Goal: Transaction & Acquisition: Book appointment/travel/reservation

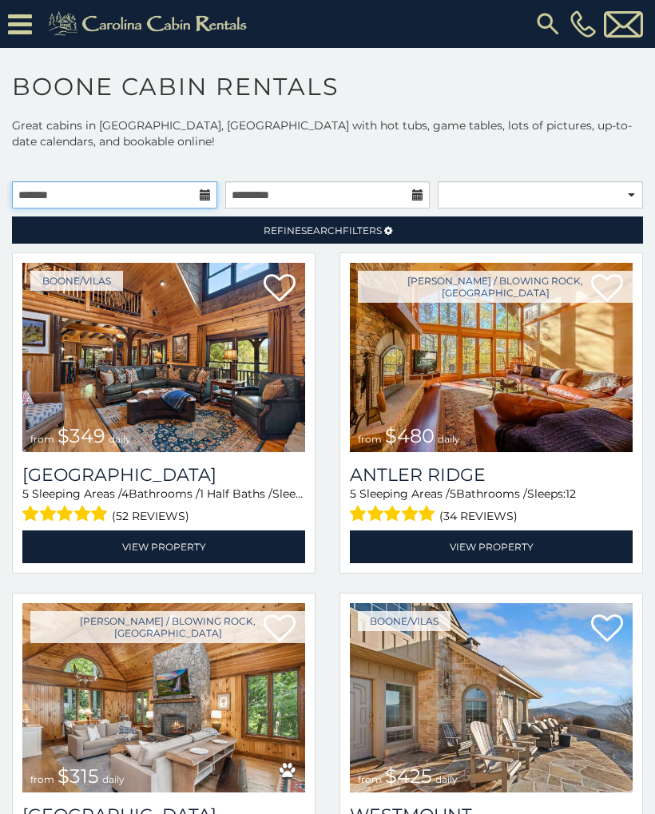
click at [177, 200] on input "text" at bounding box center [114, 194] width 205 height 27
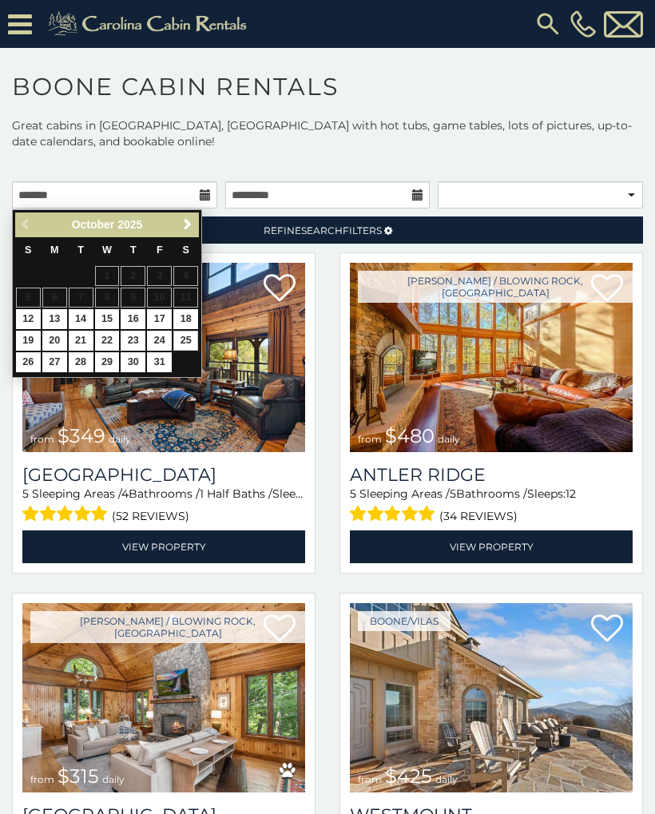
click at [197, 334] on link "25" at bounding box center [185, 341] width 25 height 20
type input "**********"
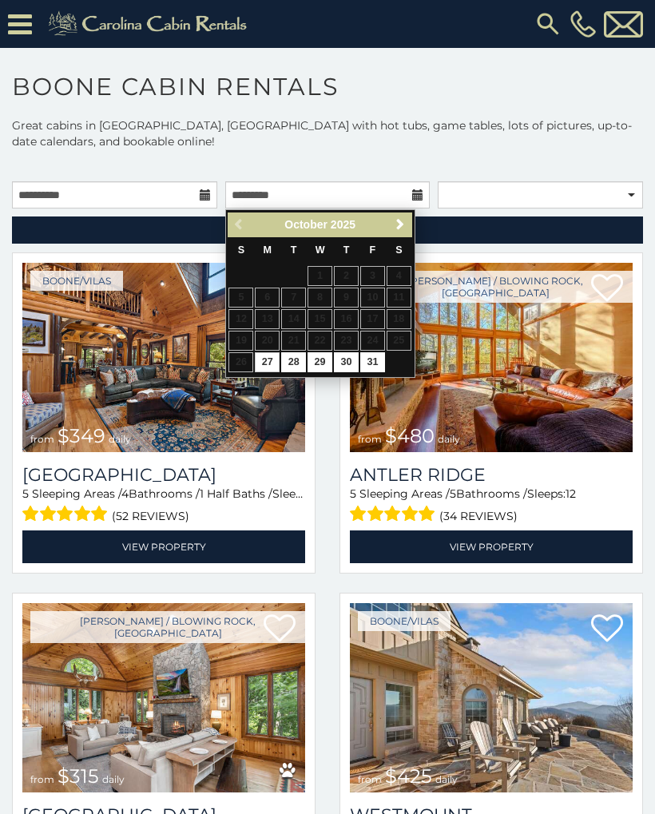
click at [408, 228] on link "Next" at bounding box center [401, 225] width 20 height 20
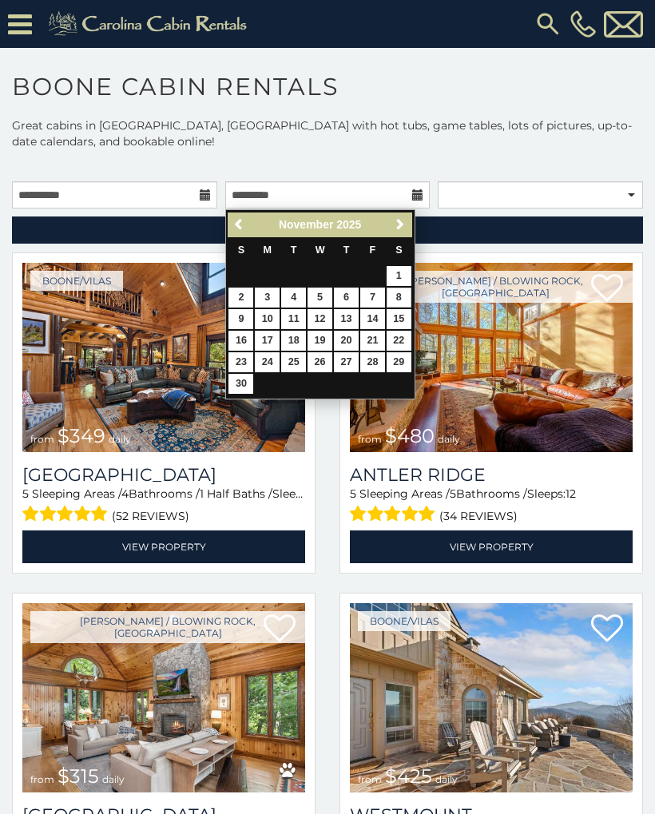
click at [402, 298] on link "8" at bounding box center [399, 298] width 25 height 20
type input "**********"
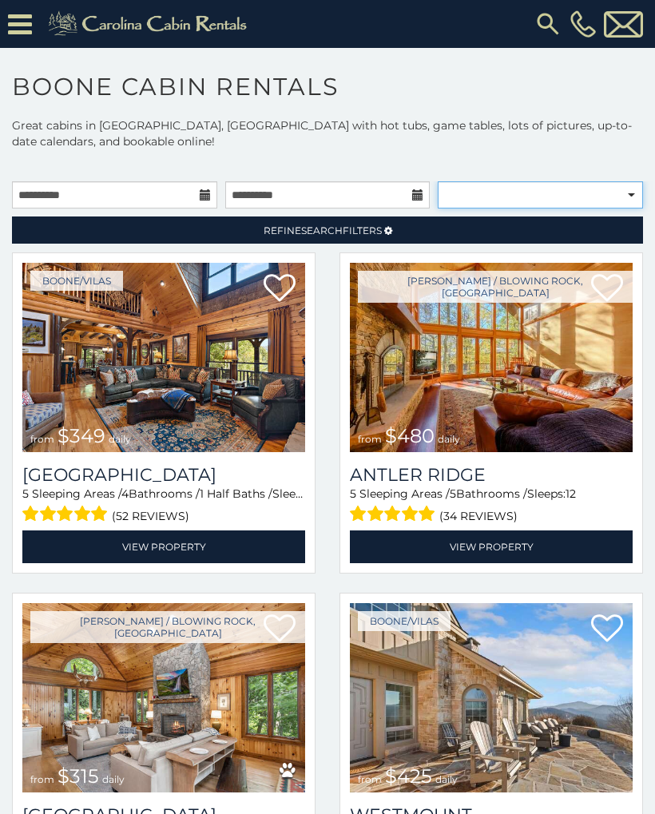
click at [633, 205] on select "**********" at bounding box center [540, 194] width 205 height 27
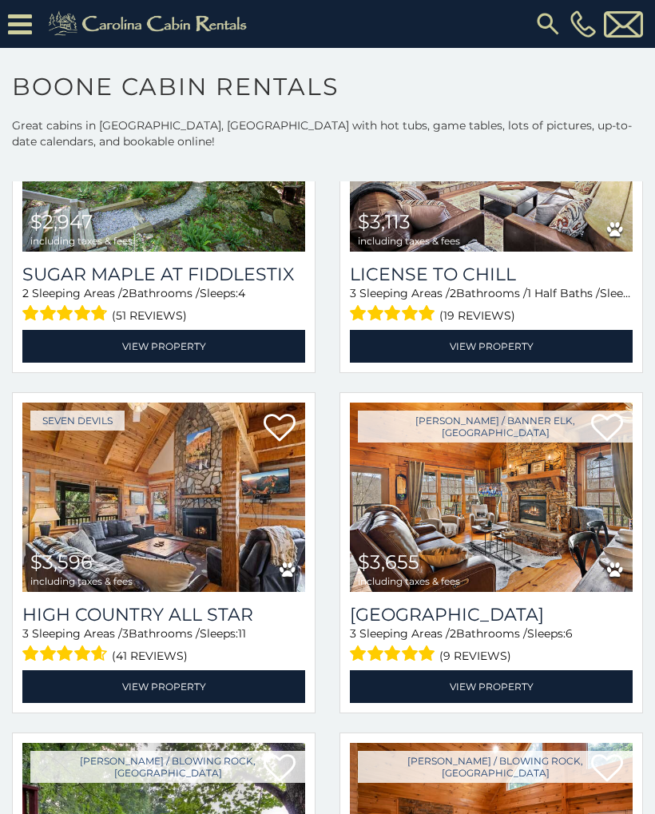
scroll to position [1905, 0]
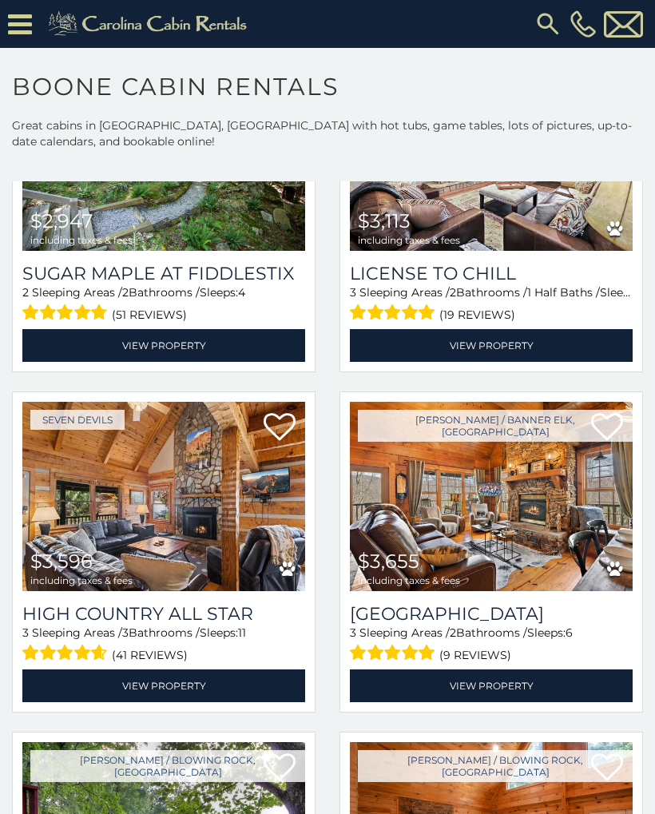
click at [90, 531] on img at bounding box center [163, 496] width 283 height 189
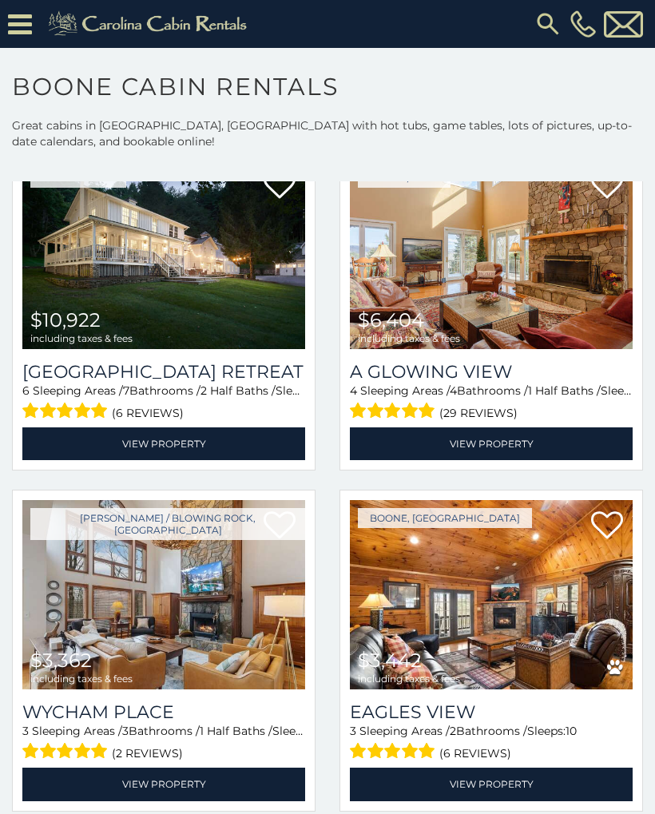
scroll to position [0, 0]
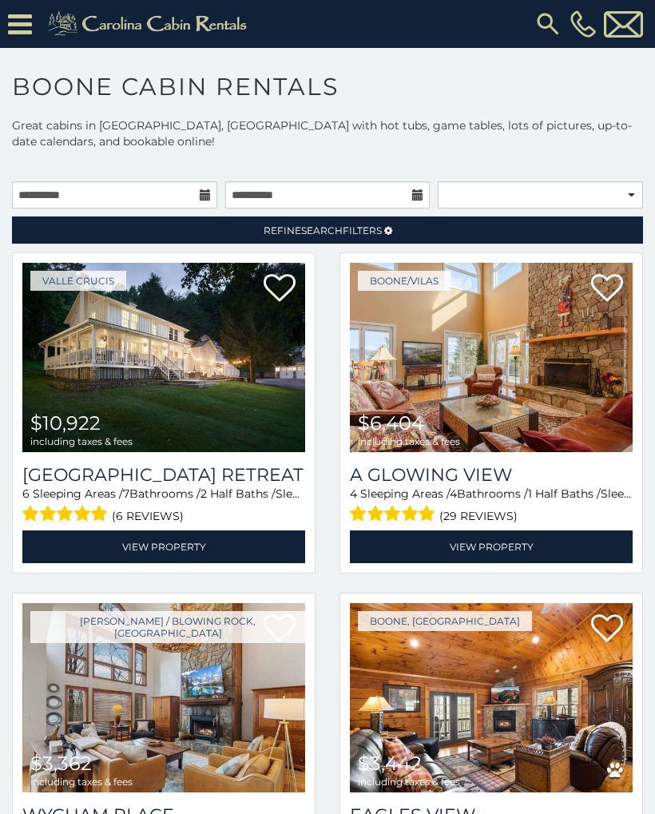
click at [405, 226] on link "Refine Search Filters" at bounding box center [327, 229] width 631 height 27
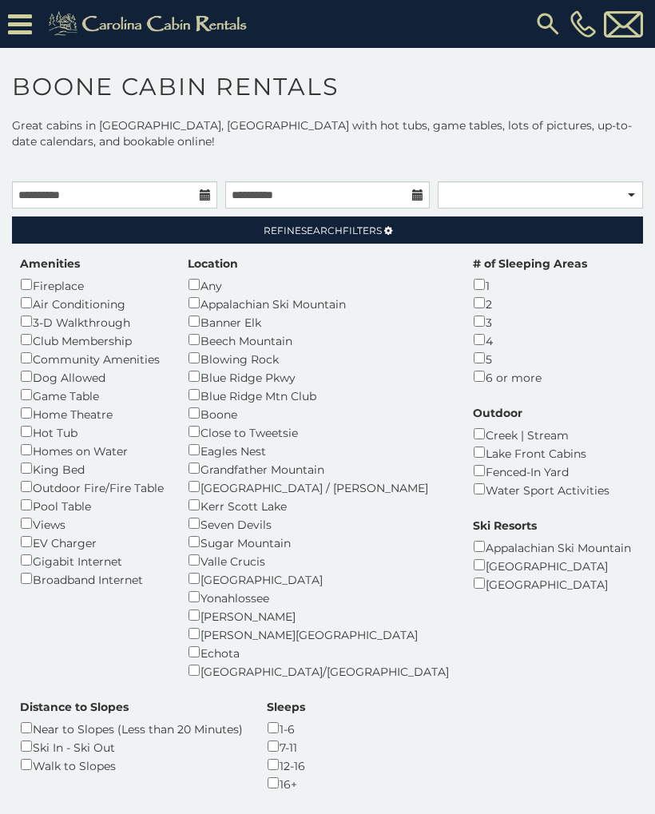
click at [187, 339] on div "Location Any Appalachian Ski Mountain Banner Elk Beech Mountain Blowing Rock Bl…" at bounding box center [318, 468] width 285 height 424
click at [185, 320] on div "Location Any Appalachian Ski Mountain Banner Elk Beech Mountain Blowing Rock Bl…" at bounding box center [318, 468] width 285 height 424
click at [182, 306] on div "Location Any Appalachian Ski Mountain Banner Elk Beech Mountain Blowing Rock Bl…" at bounding box center [318, 468] width 285 height 424
click at [205, 533] on div "Sugar Mountain" at bounding box center [318, 542] width 261 height 18
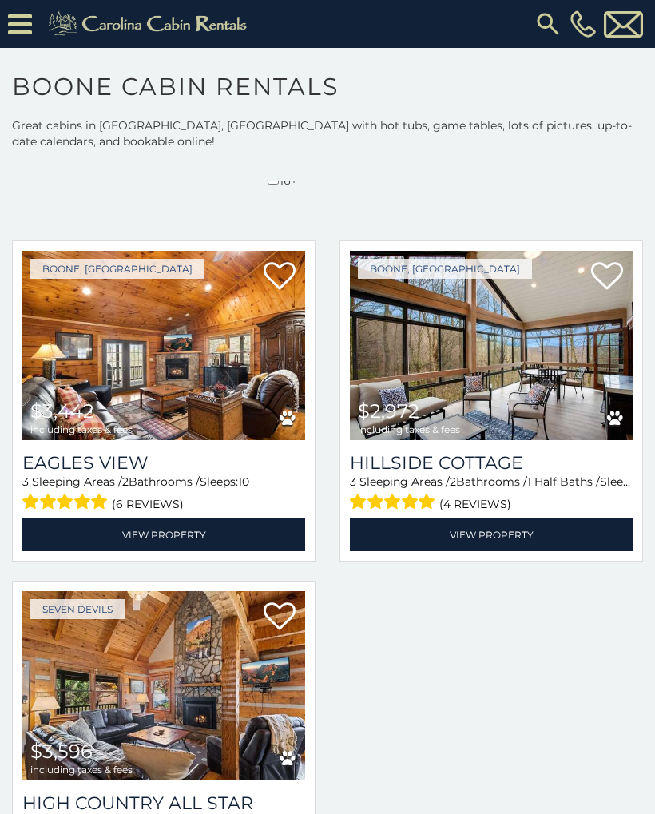
scroll to position [618, 0]
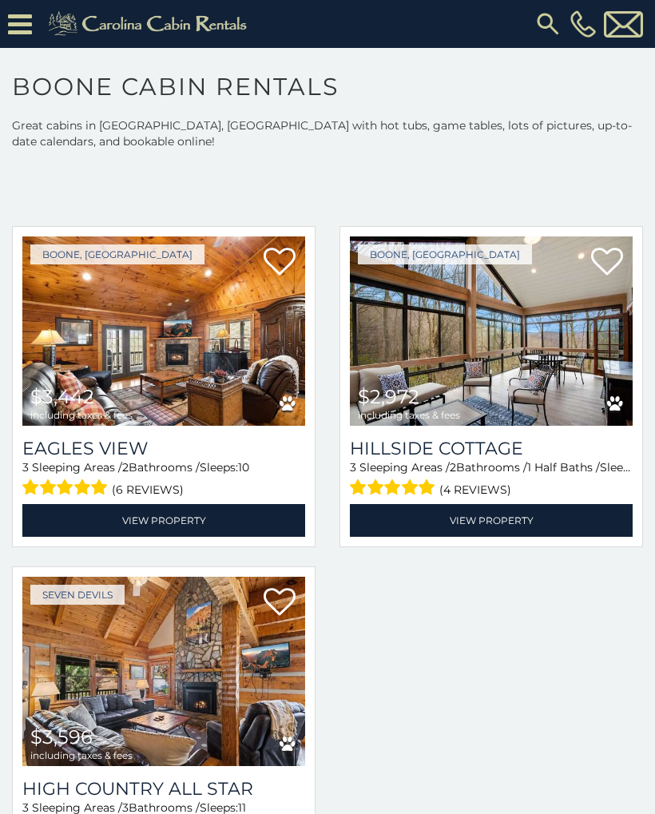
click at [267, 675] on img at bounding box center [163, 671] width 283 height 189
click at [554, 325] on img at bounding box center [491, 330] width 283 height 189
click at [225, 649] on img at bounding box center [163, 671] width 283 height 189
click at [233, 348] on img at bounding box center [163, 330] width 283 height 189
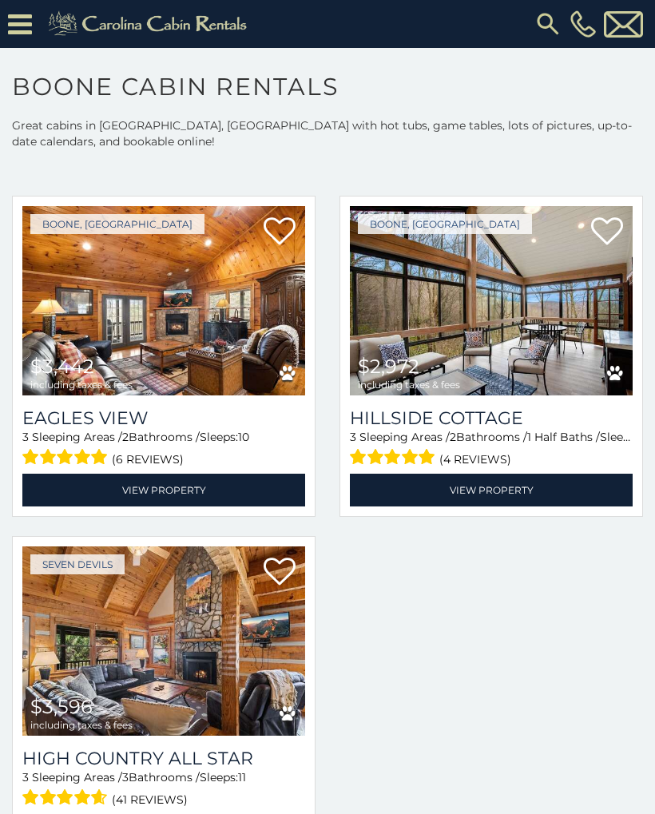
scroll to position [647, 0]
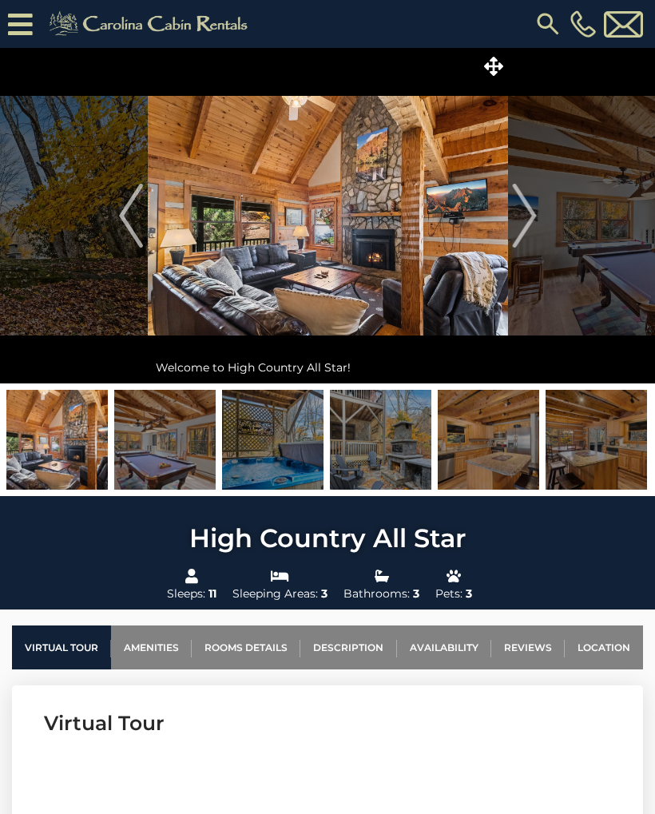
click at [522, 220] on img "Next" at bounding box center [524, 216] width 24 height 64
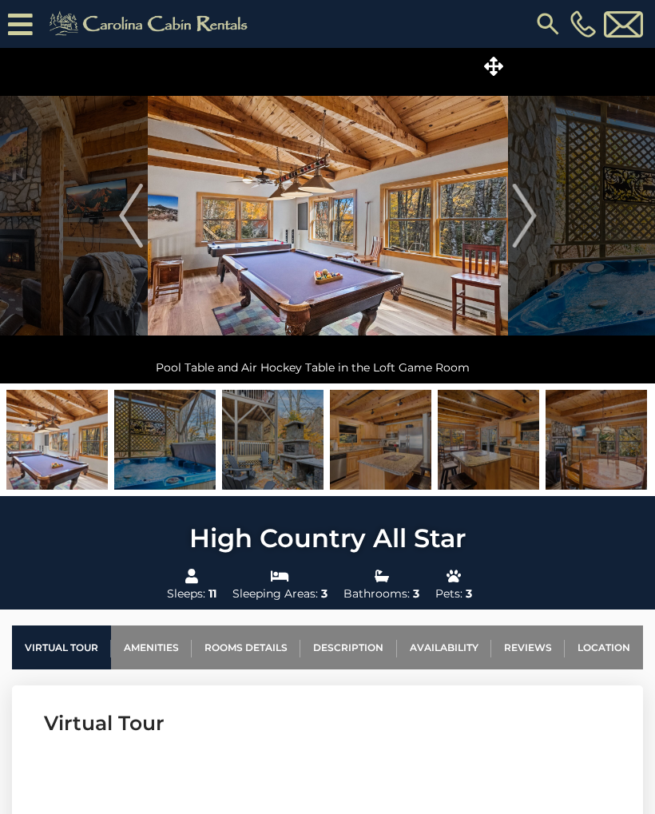
click at [532, 223] on img "Next" at bounding box center [524, 216] width 24 height 64
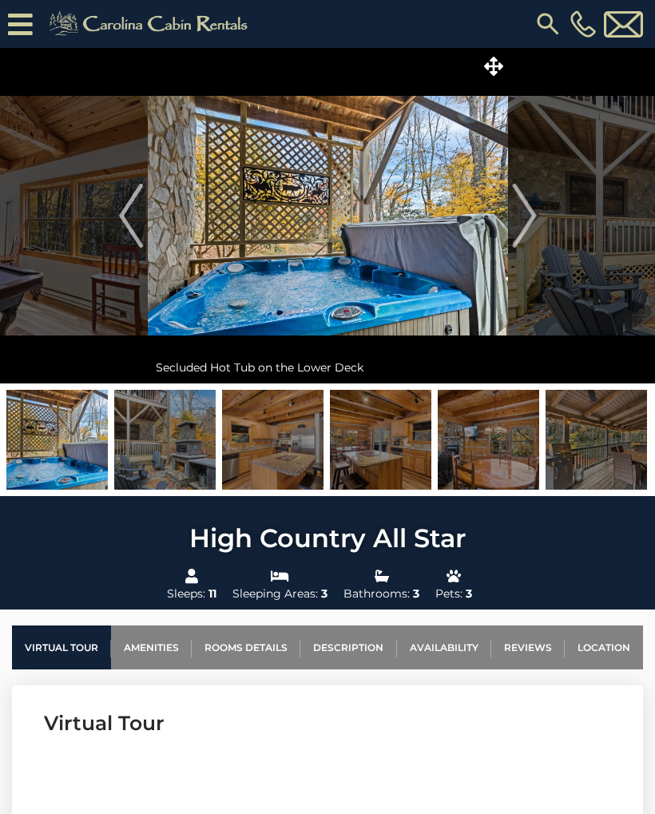
click at [534, 214] on img "Next" at bounding box center [524, 216] width 24 height 64
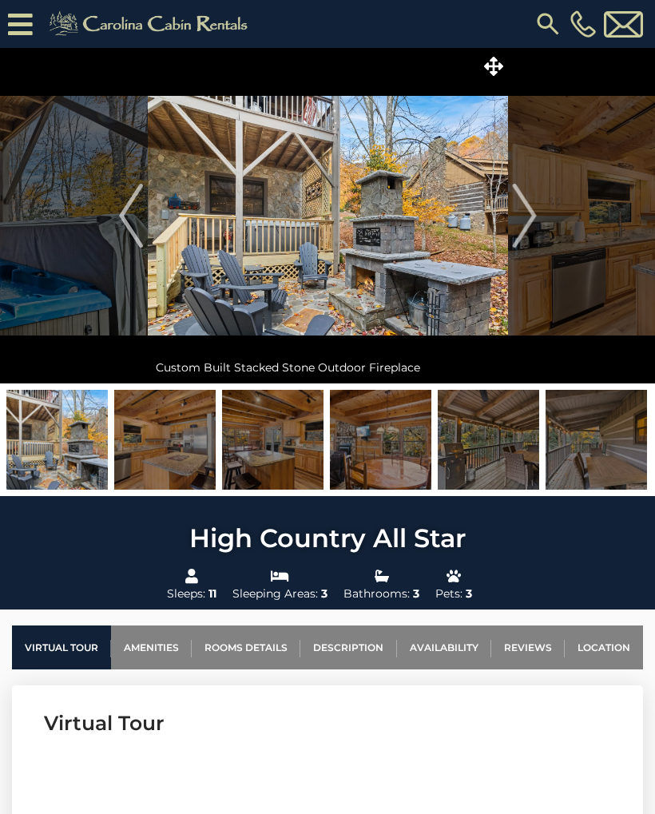
click at [534, 219] on img "Next" at bounding box center [524, 216] width 24 height 64
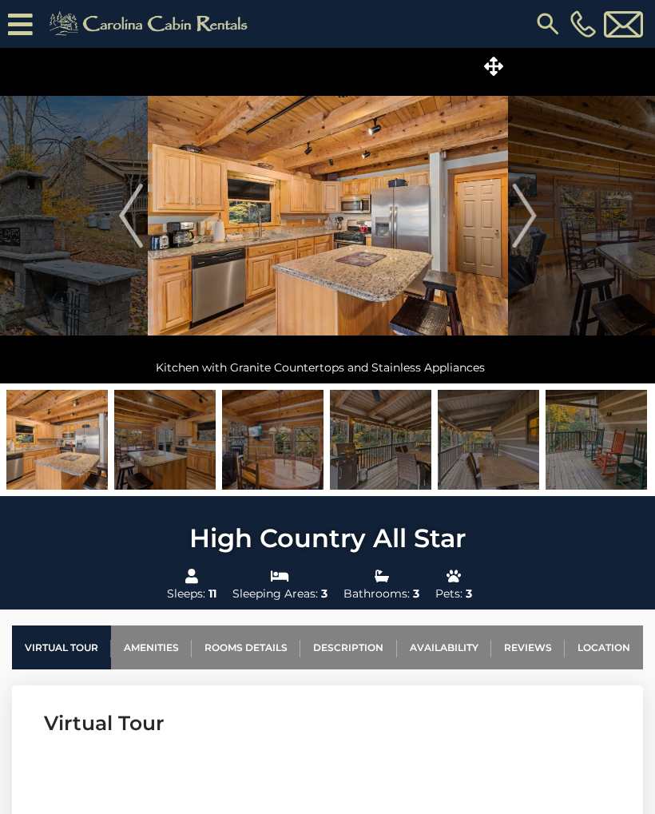
click at [536, 219] on img "Next" at bounding box center [524, 216] width 24 height 64
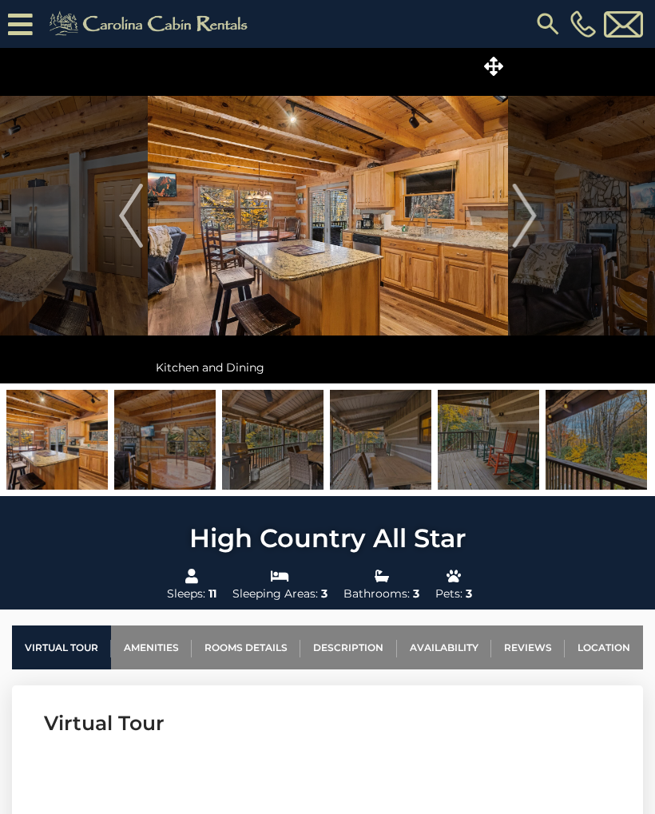
click at [536, 218] on img "Next" at bounding box center [524, 216] width 24 height 64
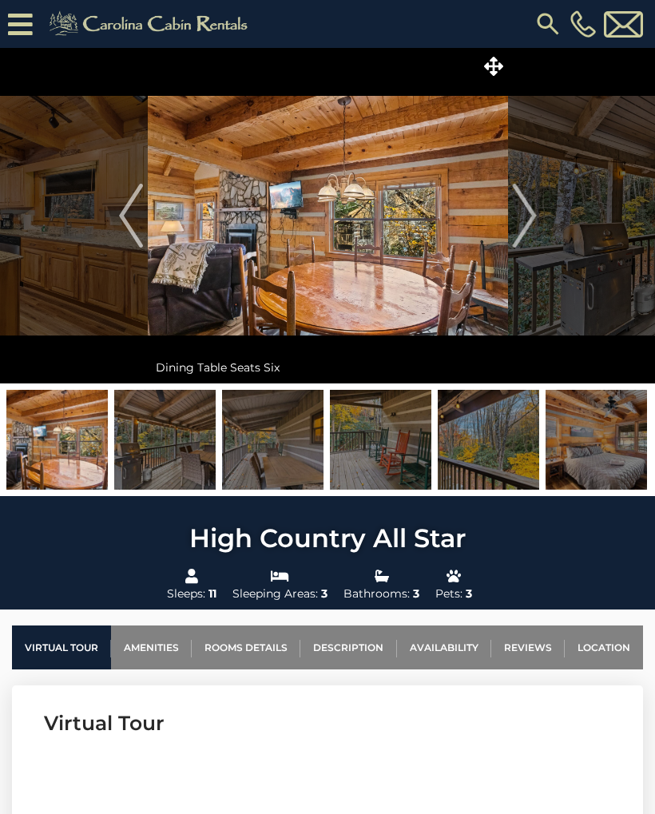
click at [539, 220] on button "Next" at bounding box center [524, 216] width 33 height 336
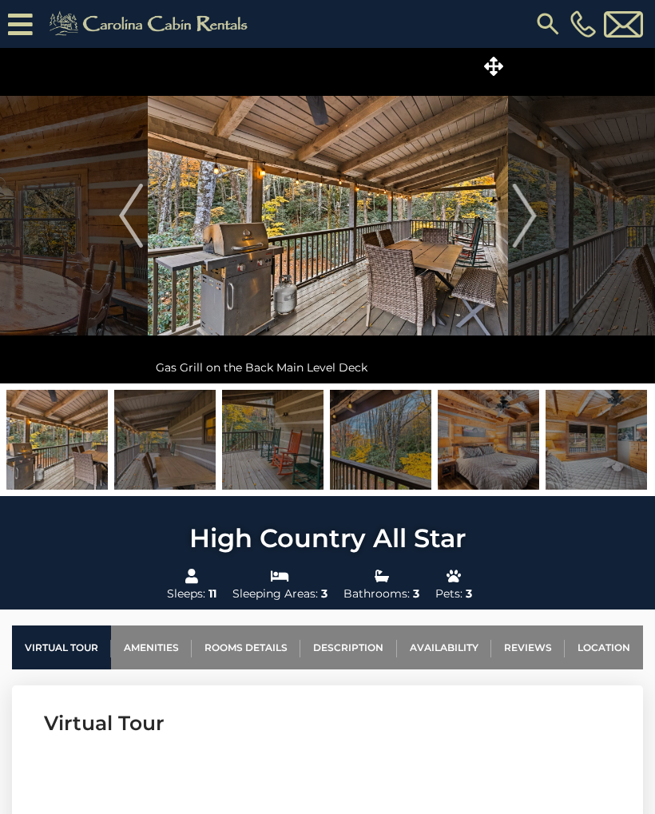
click at [534, 217] on img "Next" at bounding box center [524, 216] width 24 height 64
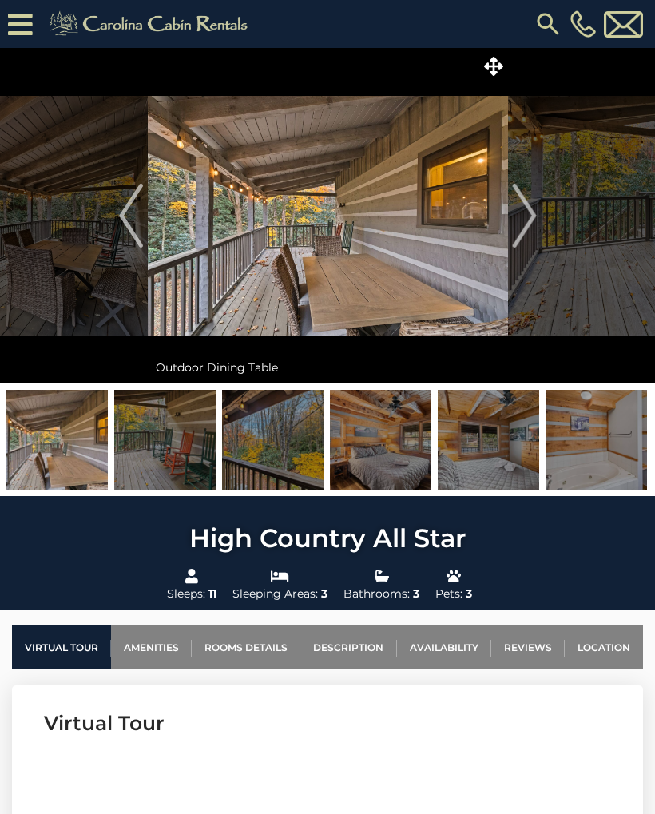
click at [536, 225] on img "Next" at bounding box center [524, 216] width 24 height 64
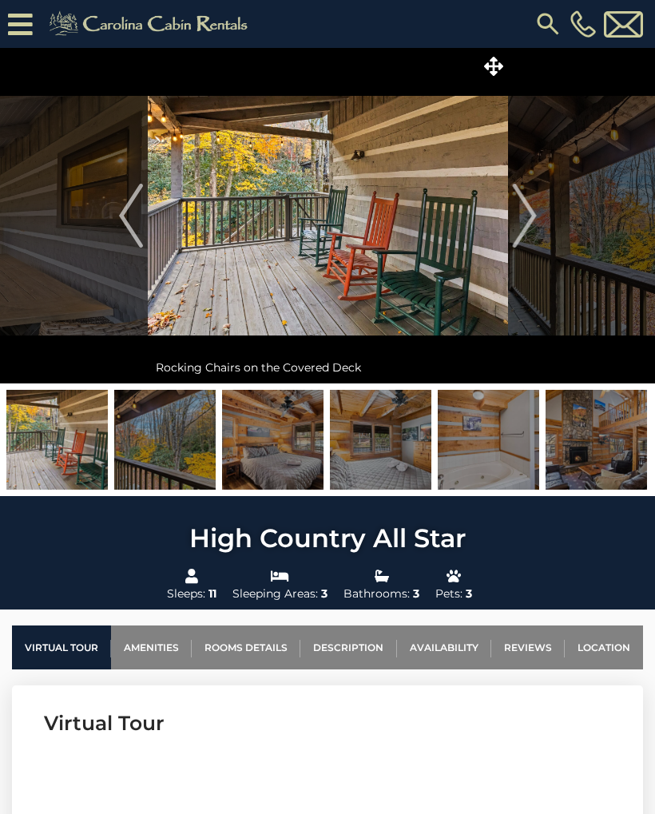
click at [536, 222] on img "Next" at bounding box center [524, 216] width 24 height 64
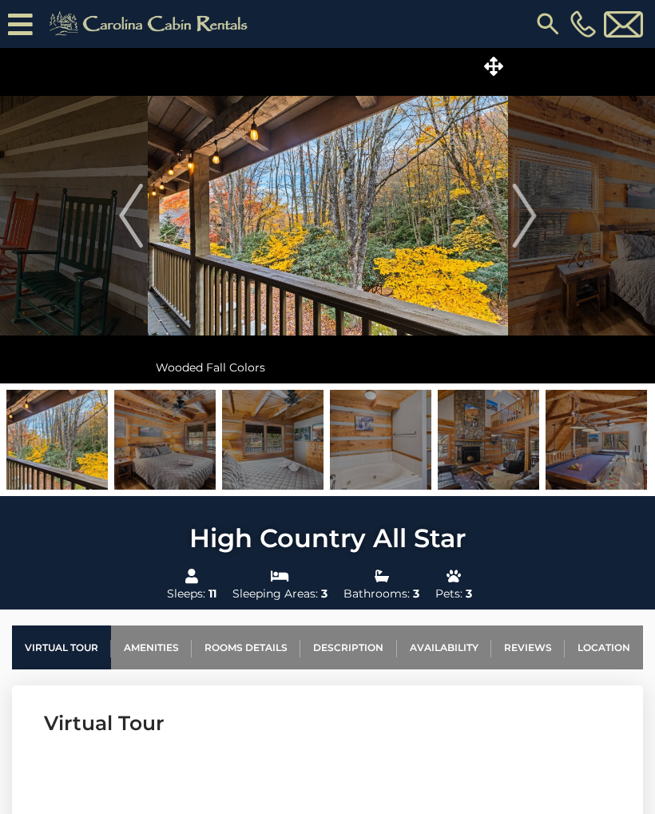
click at [537, 221] on button "Next" at bounding box center [524, 216] width 33 height 336
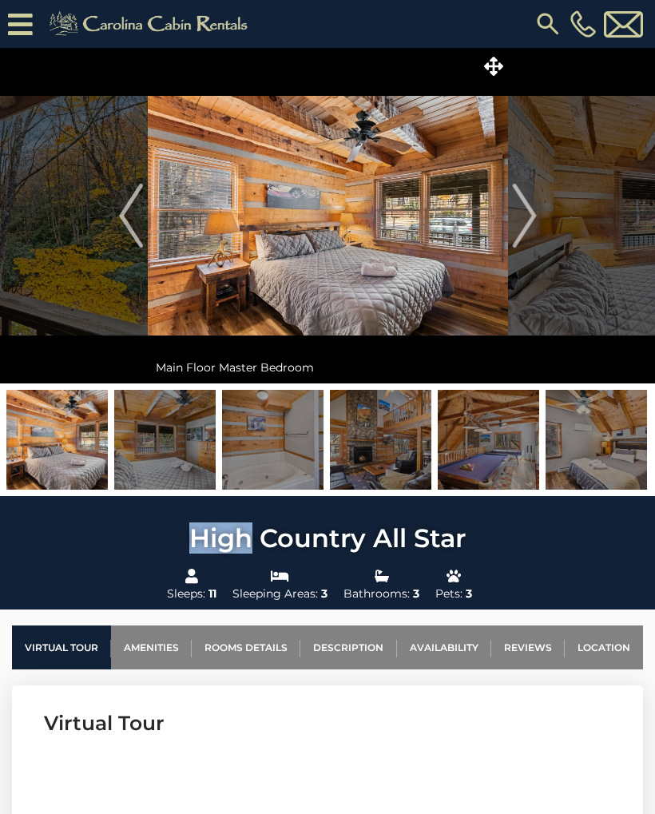
click at [540, 214] on button "Next" at bounding box center [524, 216] width 33 height 336
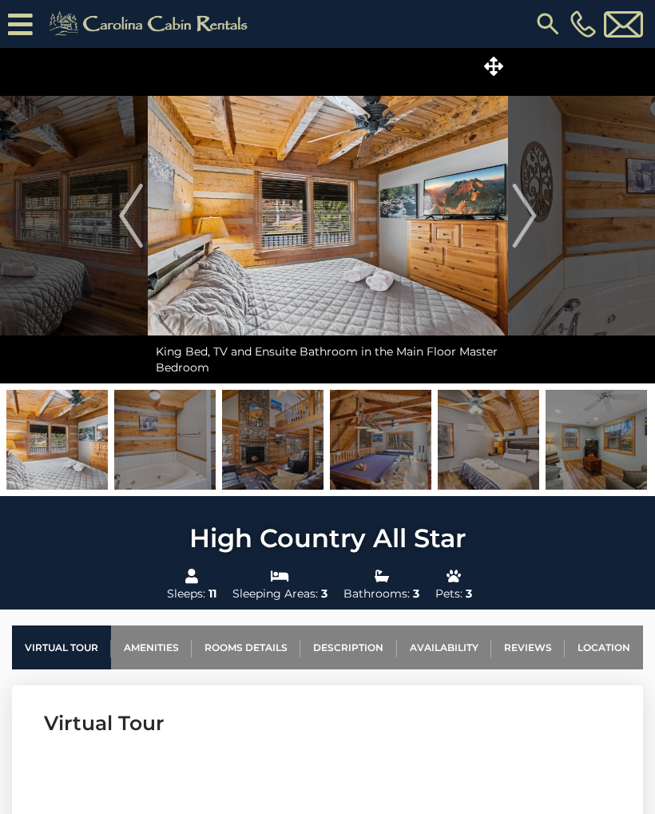
click at [537, 223] on button "Next" at bounding box center [524, 216] width 33 height 336
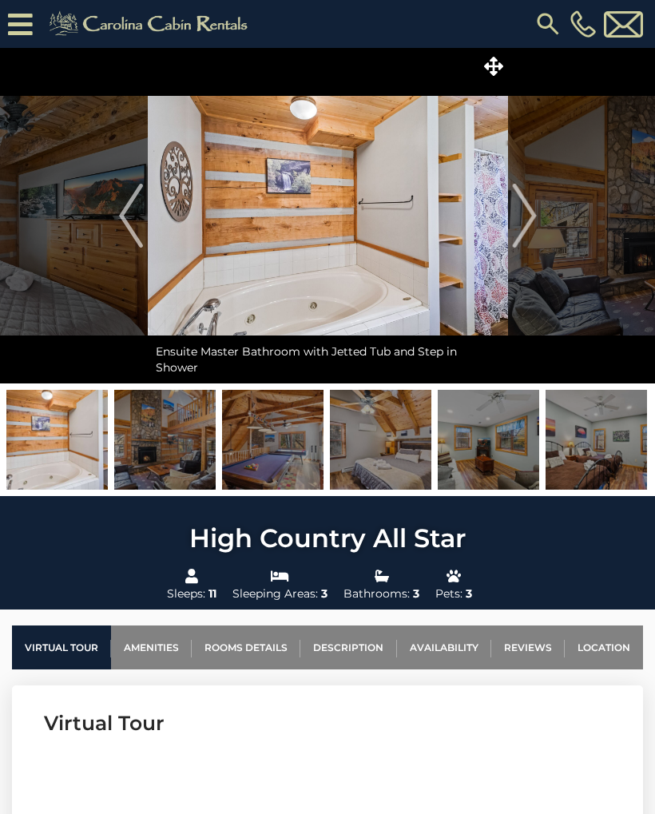
click at [538, 213] on button "Next" at bounding box center [524, 216] width 33 height 336
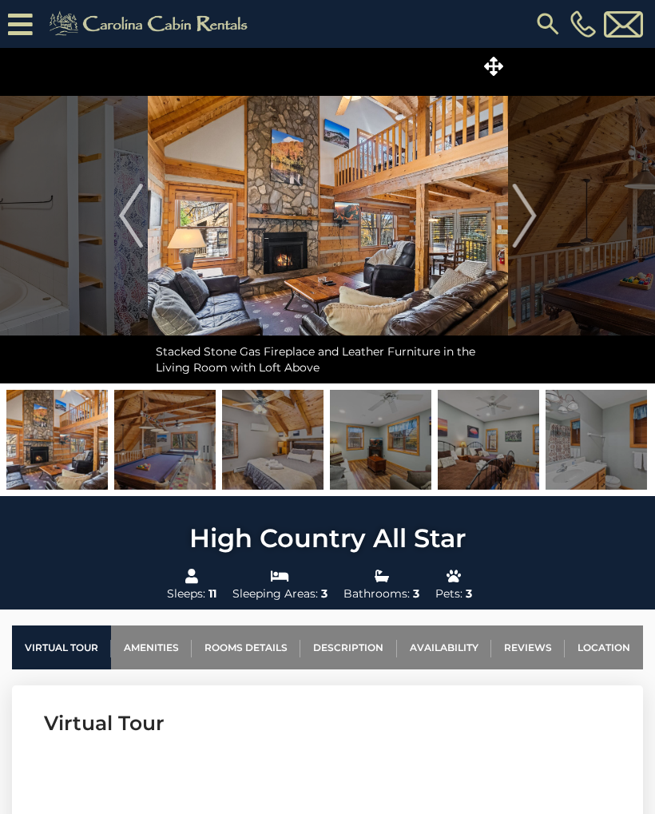
click at [137, 215] on img "Previous" at bounding box center [131, 216] width 24 height 64
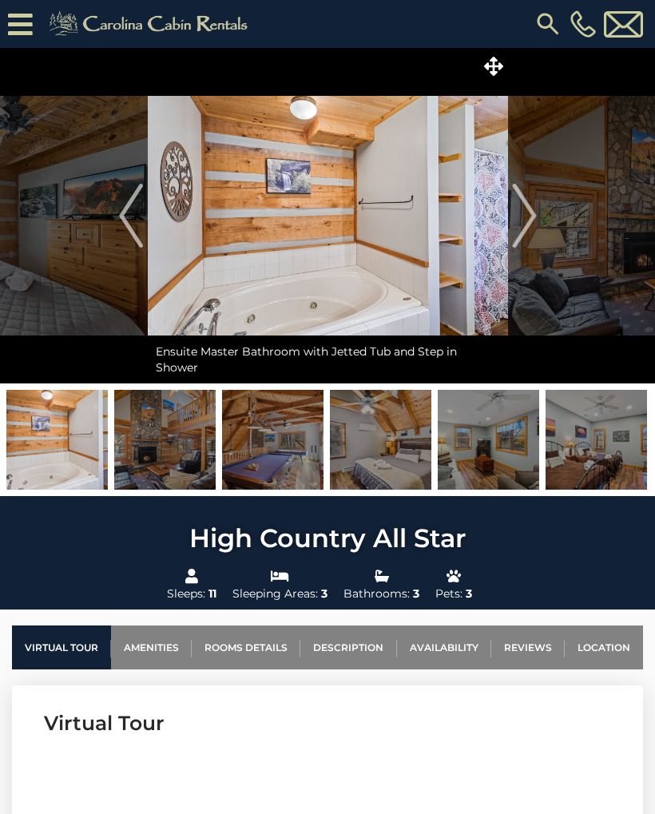
click at [534, 216] on img "Next" at bounding box center [524, 216] width 24 height 64
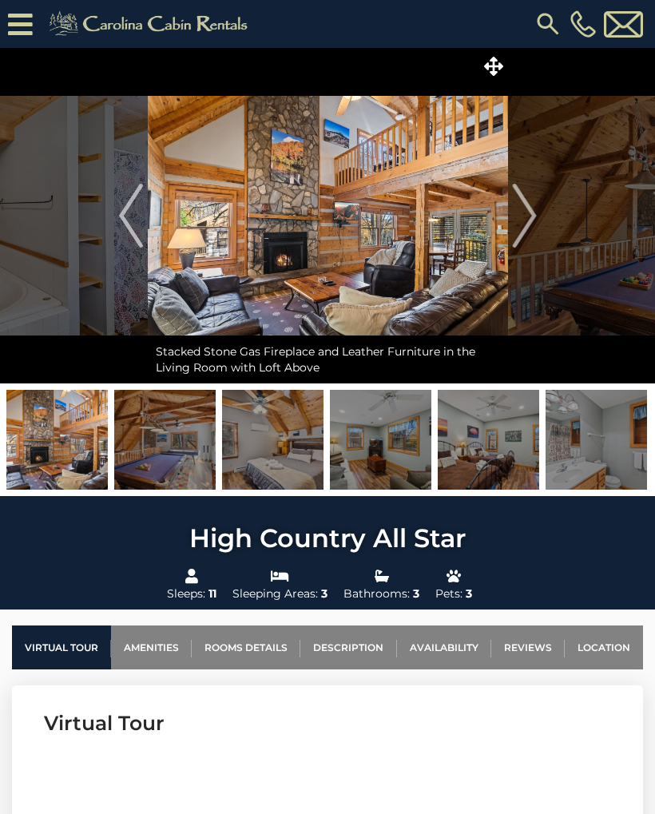
click at [529, 229] on img "Next" at bounding box center [524, 216] width 24 height 64
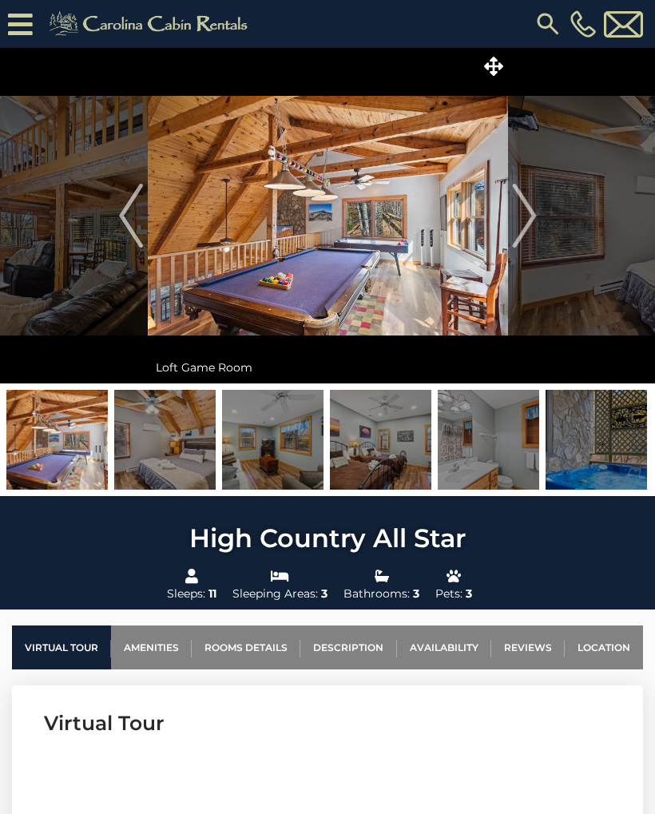
click at [539, 219] on button "Next" at bounding box center [524, 216] width 33 height 336
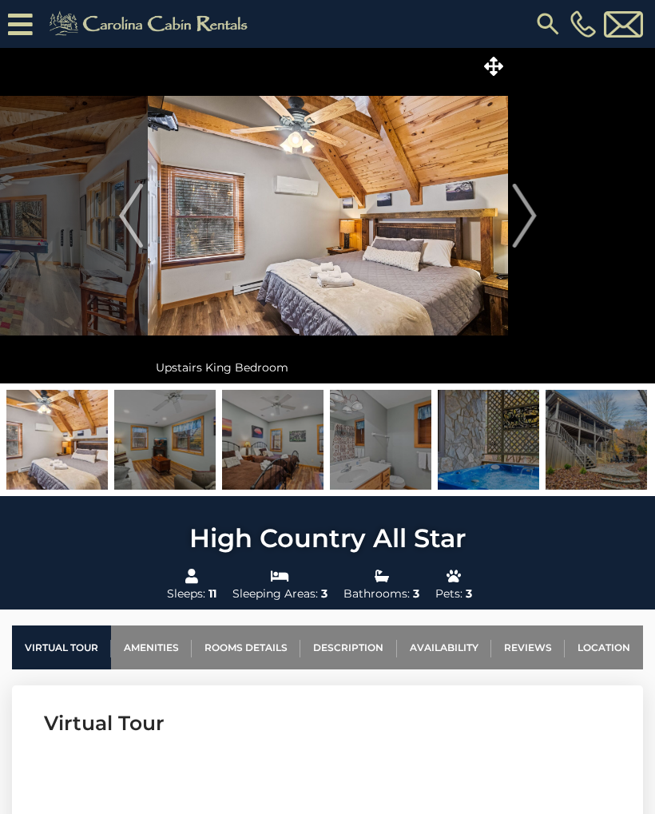
click at [537, 222] on button "Next" at bounding box center [524, 216] width 33 height 336
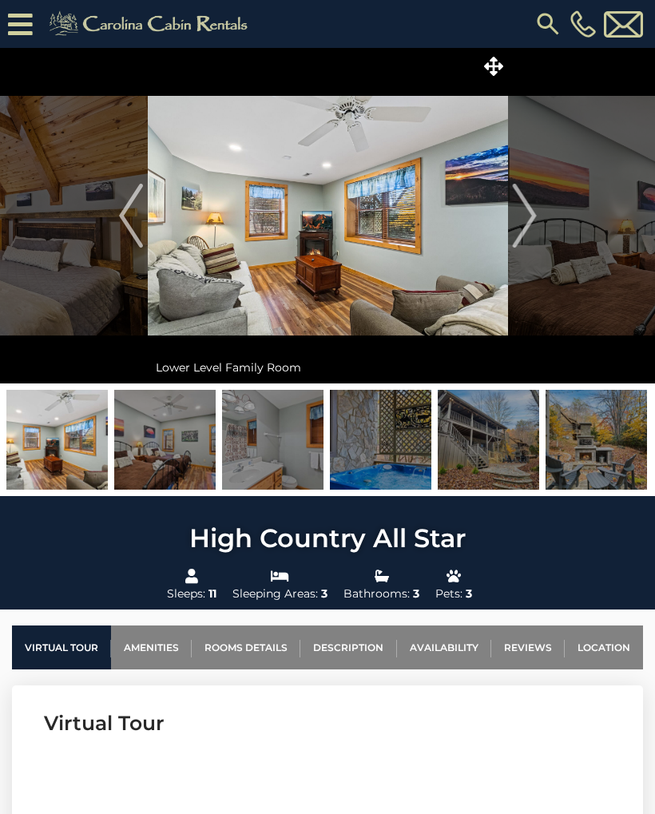
click at [540, 219] on button "Next" at bounding box center [524, 216] width 33 height 336
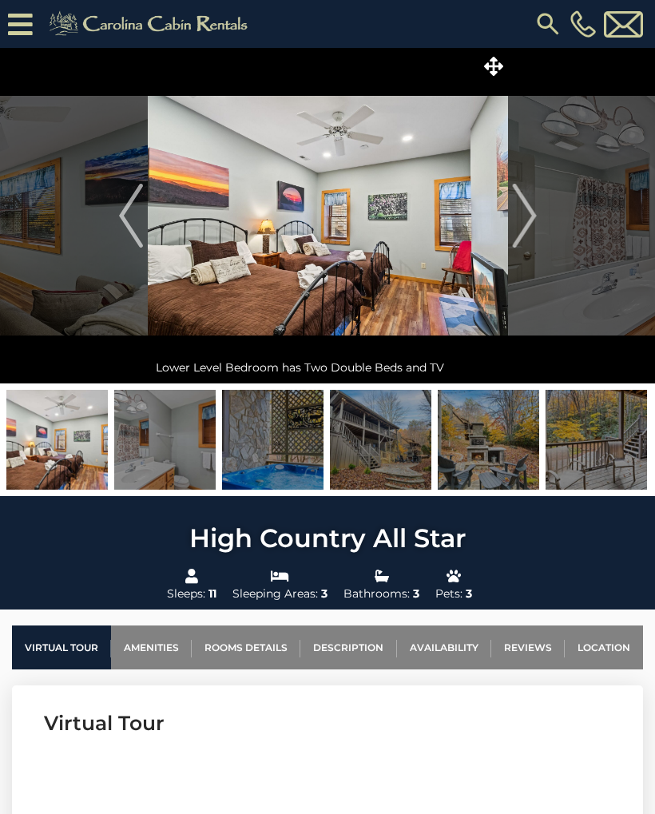
click at [535, 228] on img "Next" at bounding box center [524, 216] width 24 height 64
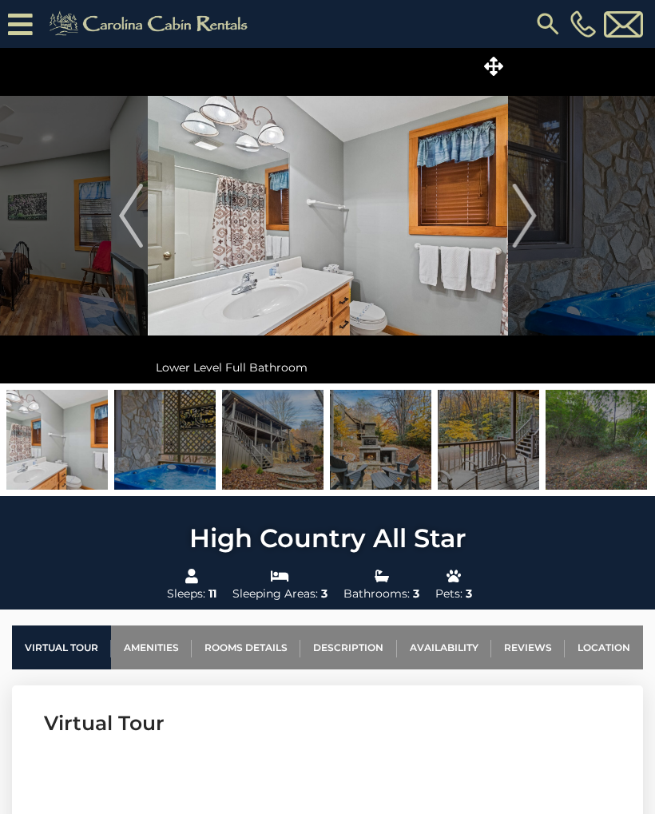
click at [538, 223] on button "Next" at bounding box center [524, 216] width 33 height 336
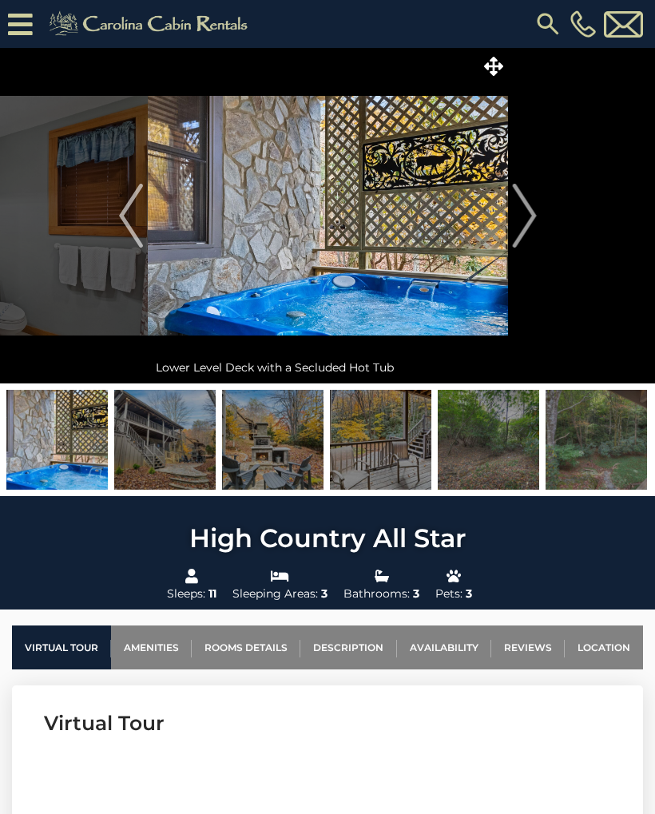
click at [532, 232] on img "Next" at bounding box center [524, 216] width 24 height 64
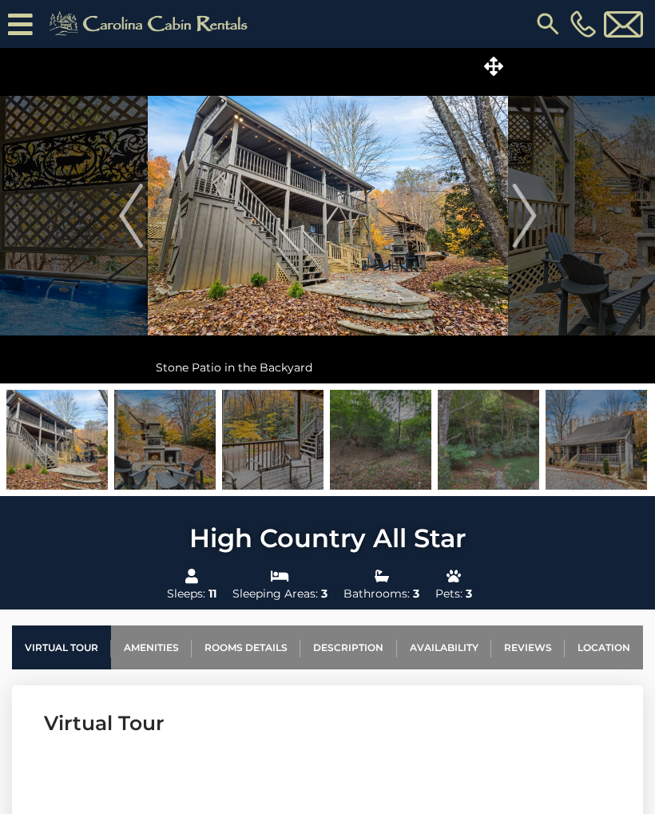
click at [540, 215] on button "Next" at bounding box center [524, 216] width 33 height 336
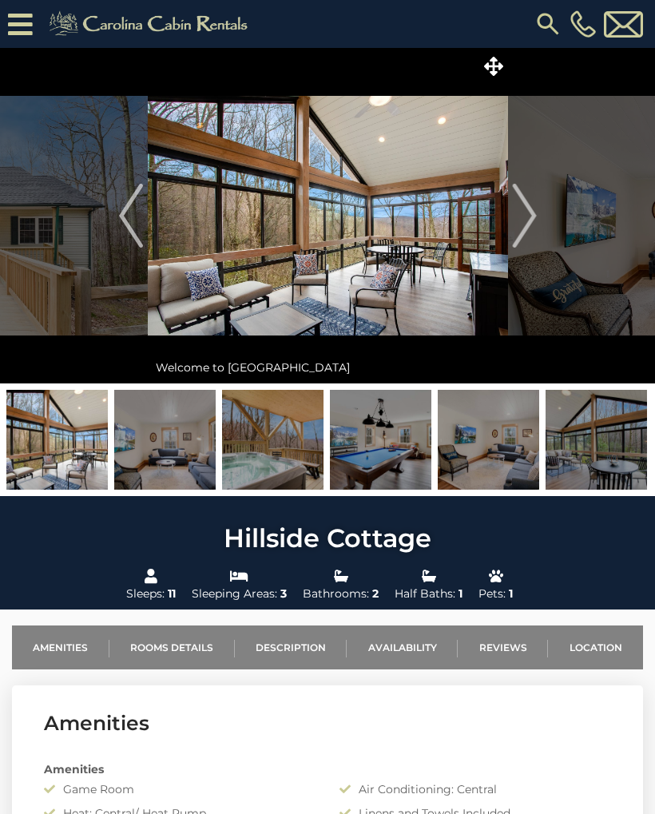
click at [517, 223] on img "Next" at bounding box center [524, 216] width 24 height 64
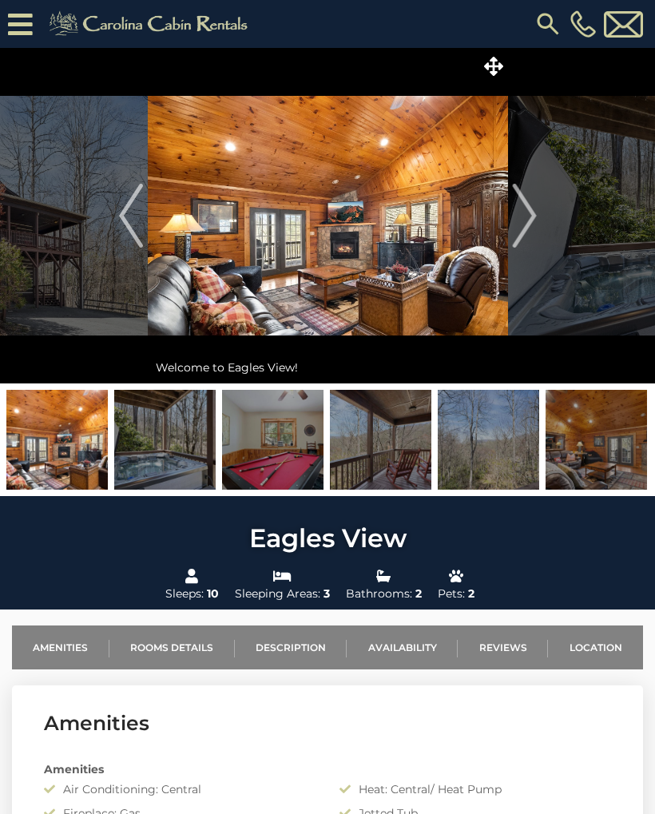
click at [528, 216] on img "Next" at bounding box center [524, 216] width 24 height 64
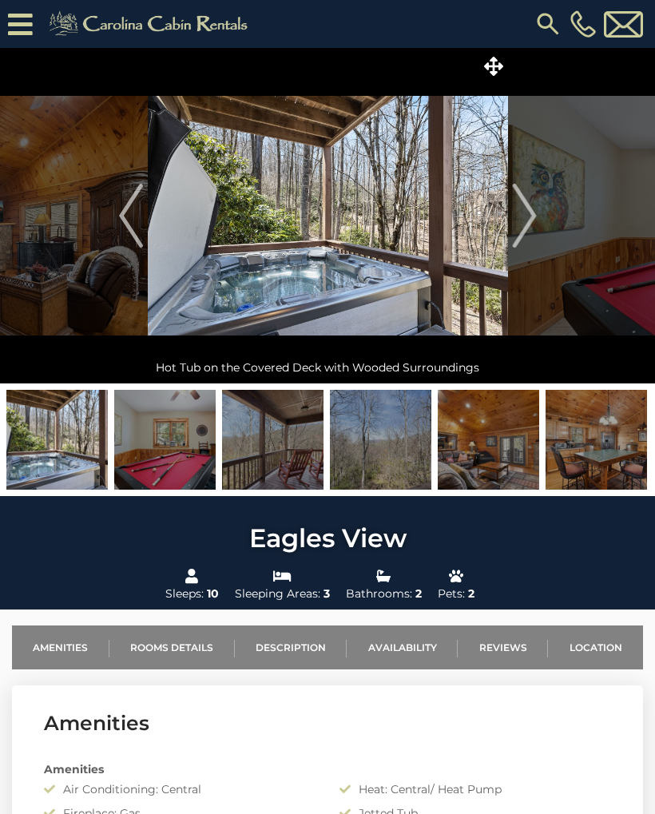
click at [524, 213] on img "Next" at bounding box center [524, 216] width 24 height 64
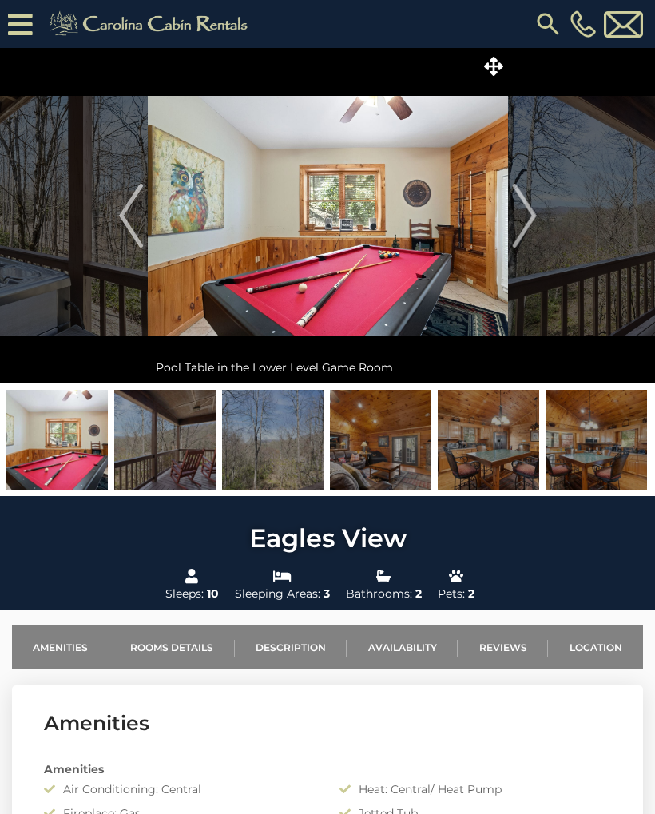
click at [526, 213] on img "Next" at bounding box center [524, 216] width 24 height 64
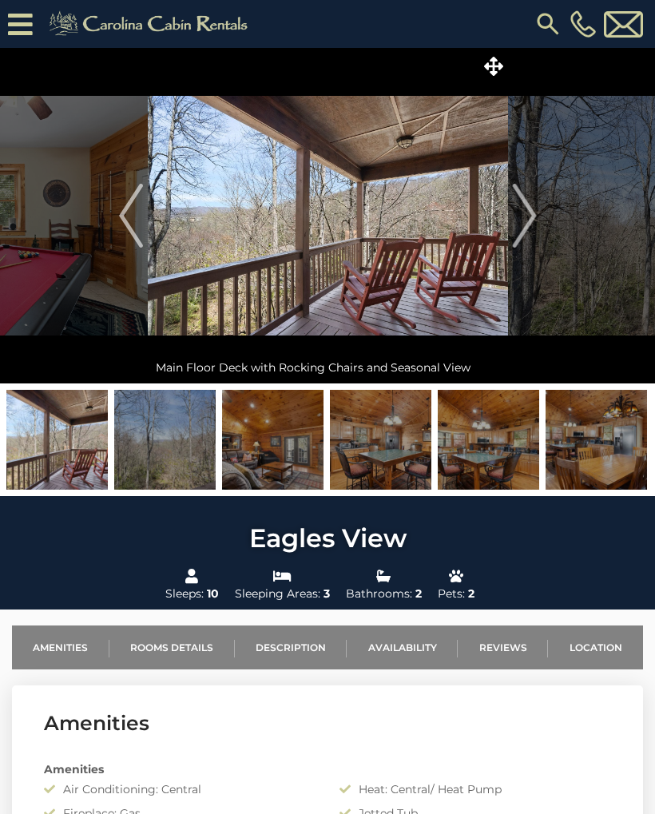
click at [522, 218] on img "Next" at bounding box center [524, 216] width 24 height 64
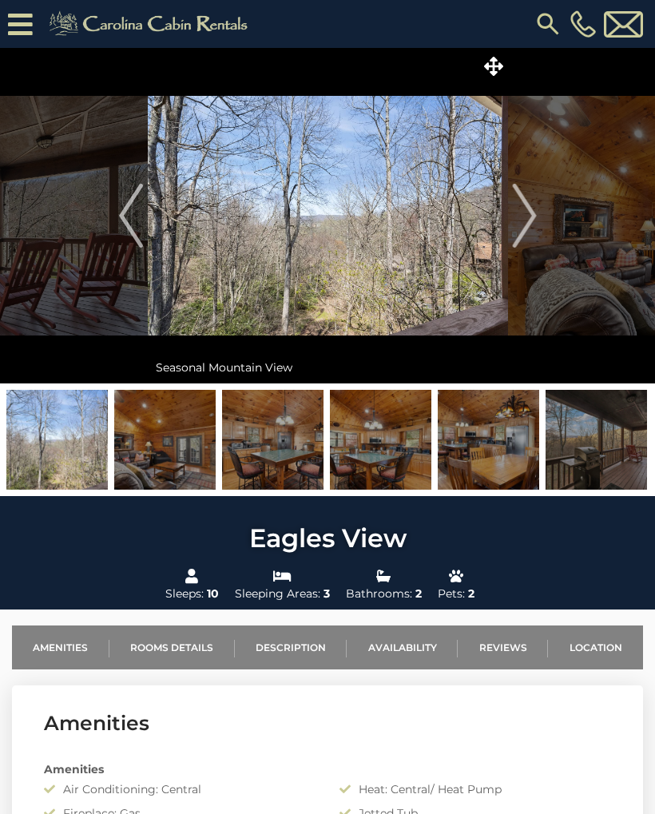
click at [525, 217] on img "Next" at bounding box center [524, 216] width 24 height 64
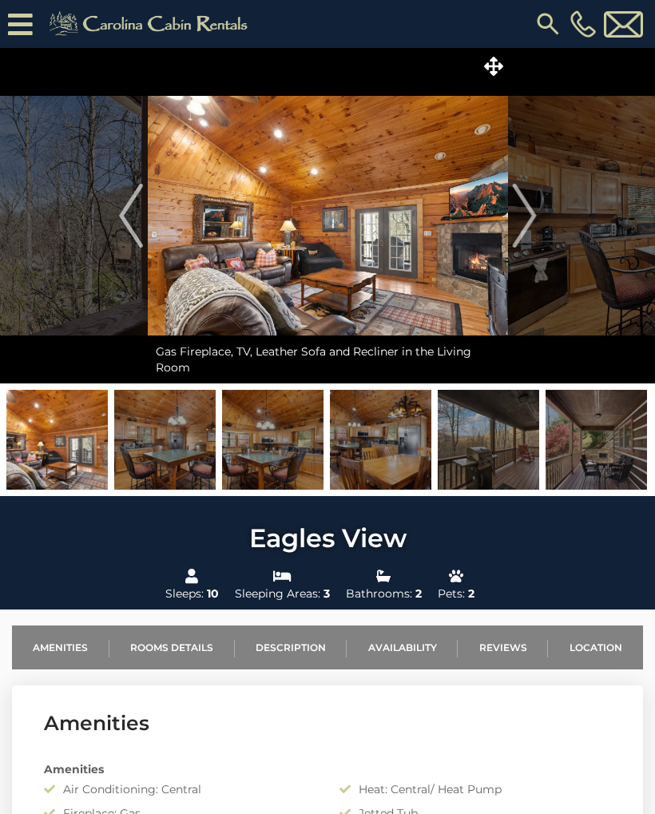
click at [528, 215] on img "Next" at bounding box center [524, 216] width 24 height 64
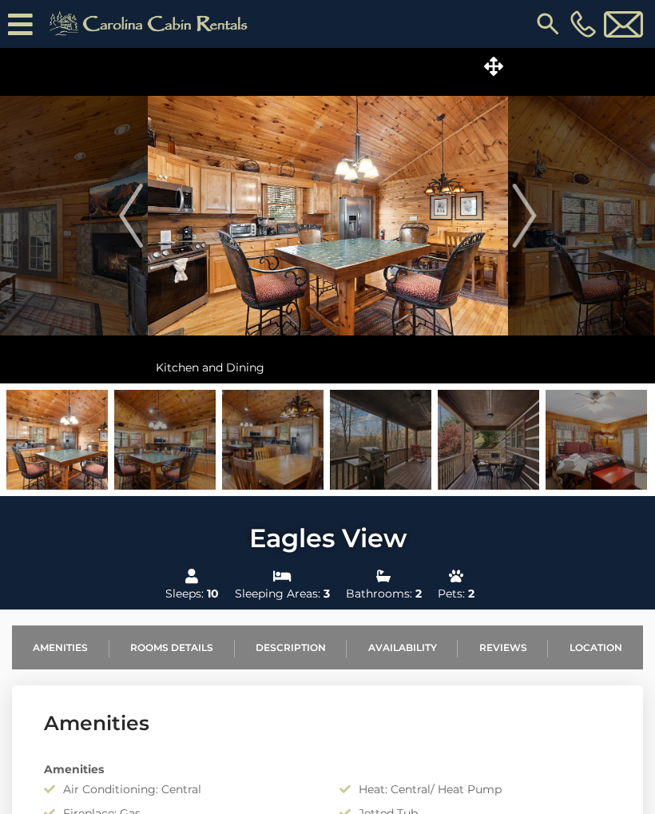
click at [526, 213] on img "Next" at bounding box center [524, 216] width 24 height 64
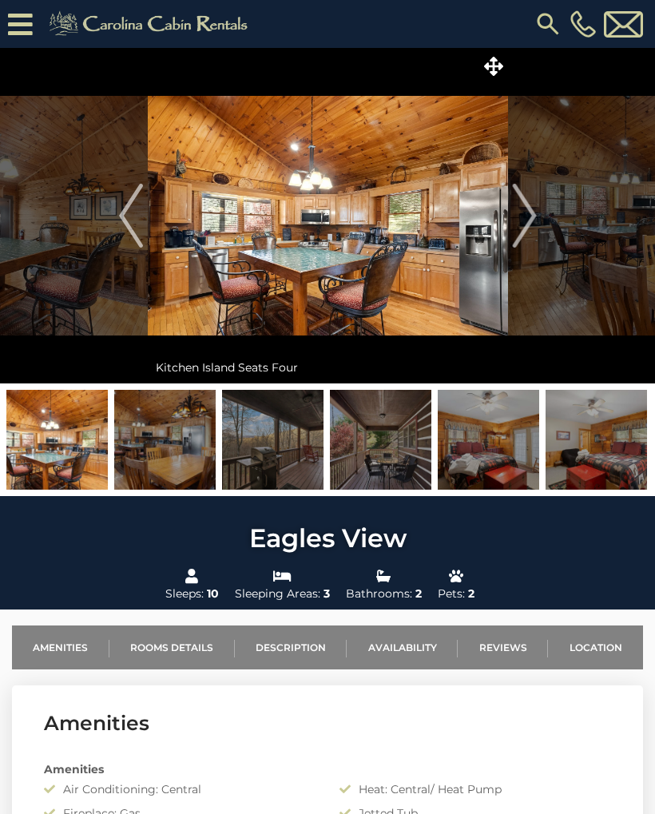
click at [526, 215] on img "Next" at bounding box center [524, 216] width 24 height 64
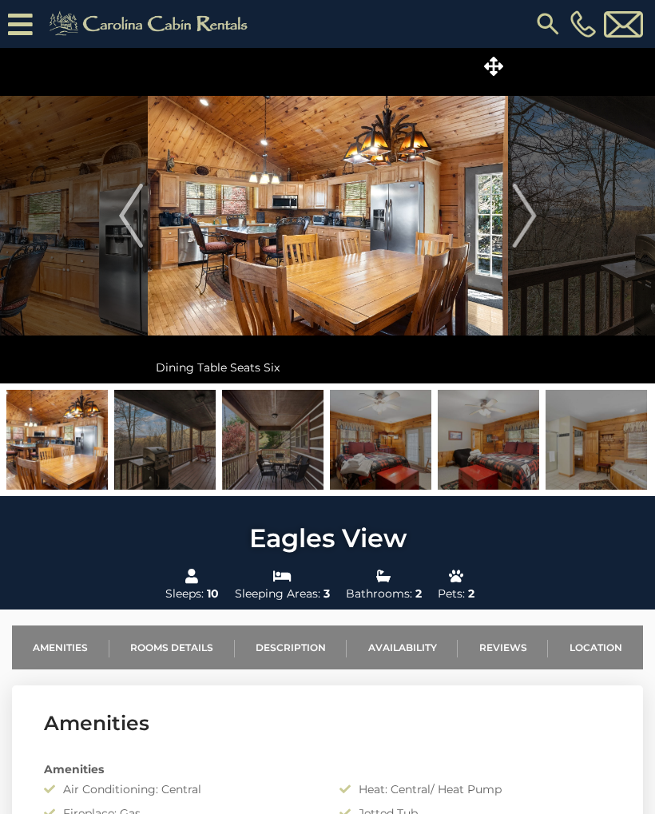
click at [523, 214] on img "Next" at bounding box center [524, 216] width 24 height 64
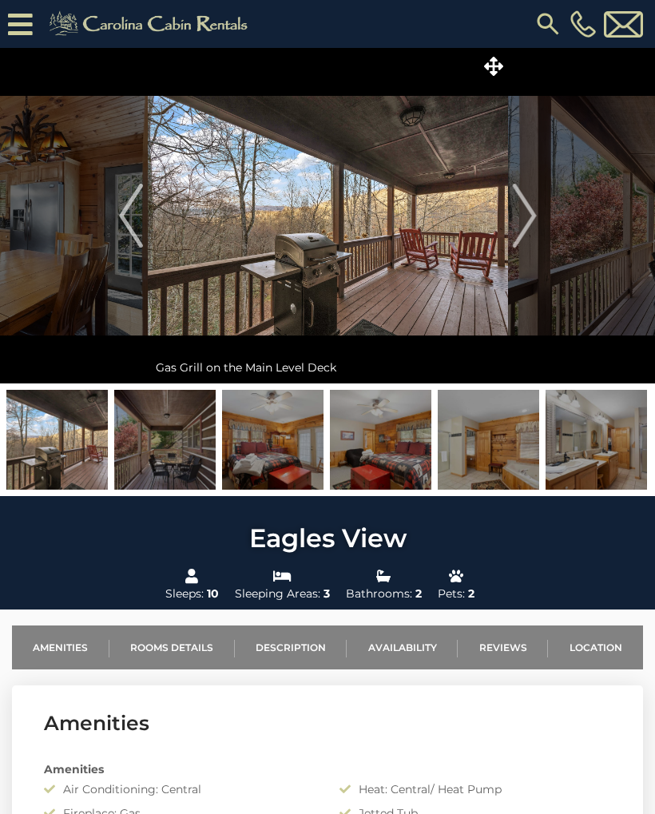
click at [519, 216] on img "Next" at bounding box center [524, 216] width 24 height 64
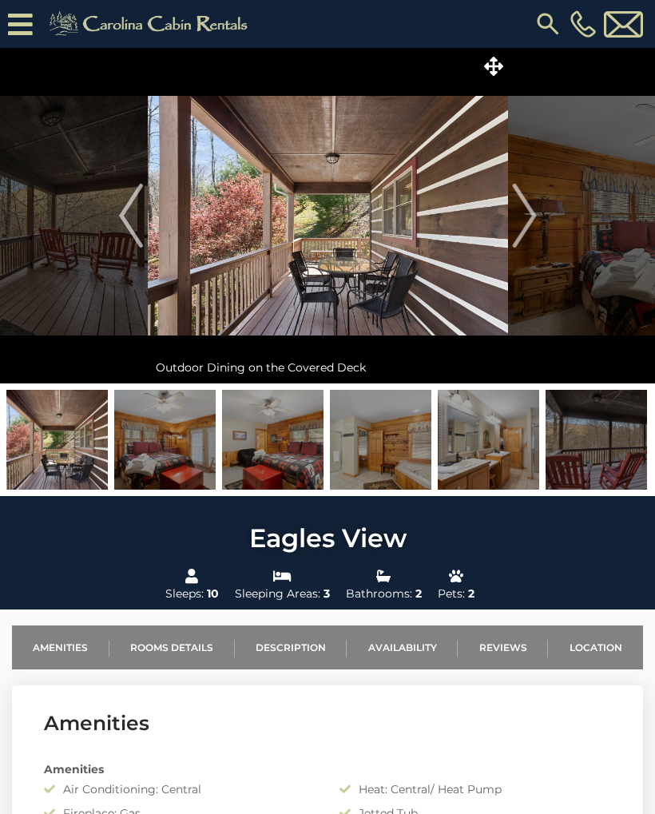
click at [522, 207] on img "Next" at bounding box center [524, 216] width 24 height 64
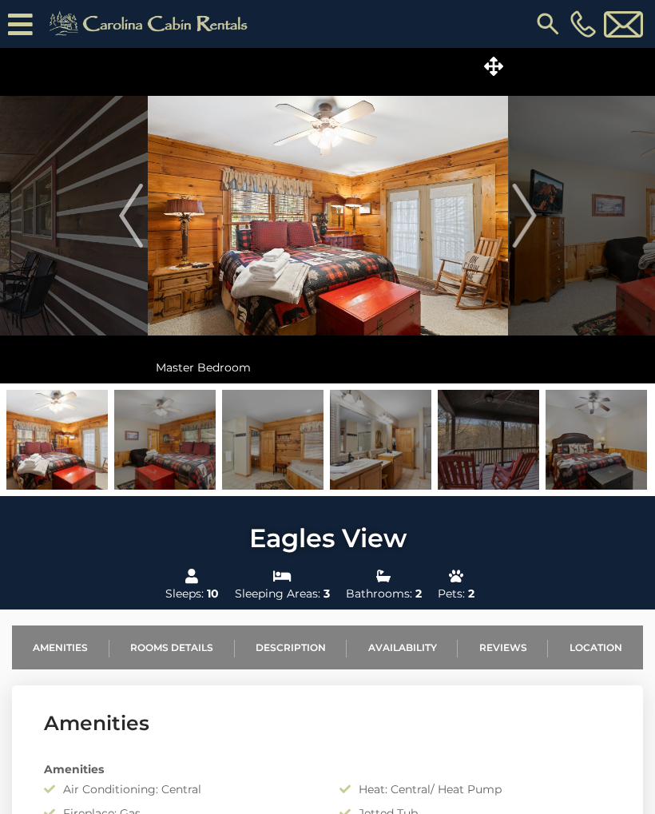
click at [524, 211] on img "Next" at bounding box center [524, 216] width 24 height 64
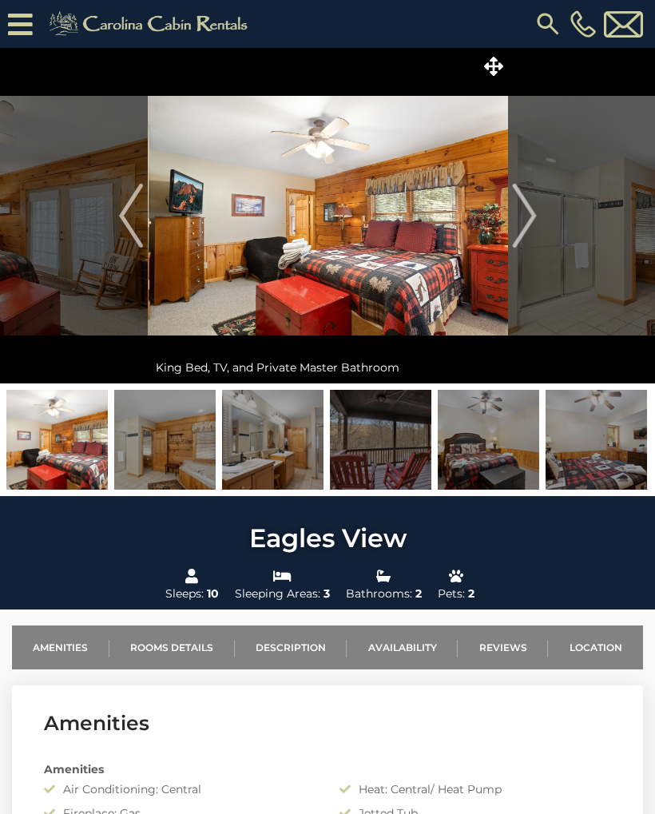
click at [522, 216] on img "Next" at bounding box center [524, 216] width 24 height 64
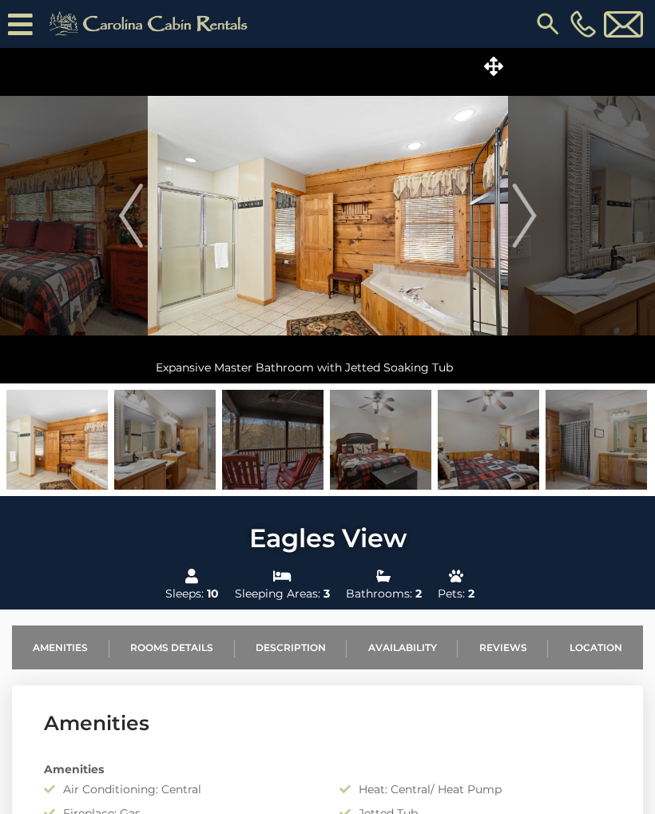
click at [524, 216] on img "Next" at bounding box center [524, 216] width 24 height 64
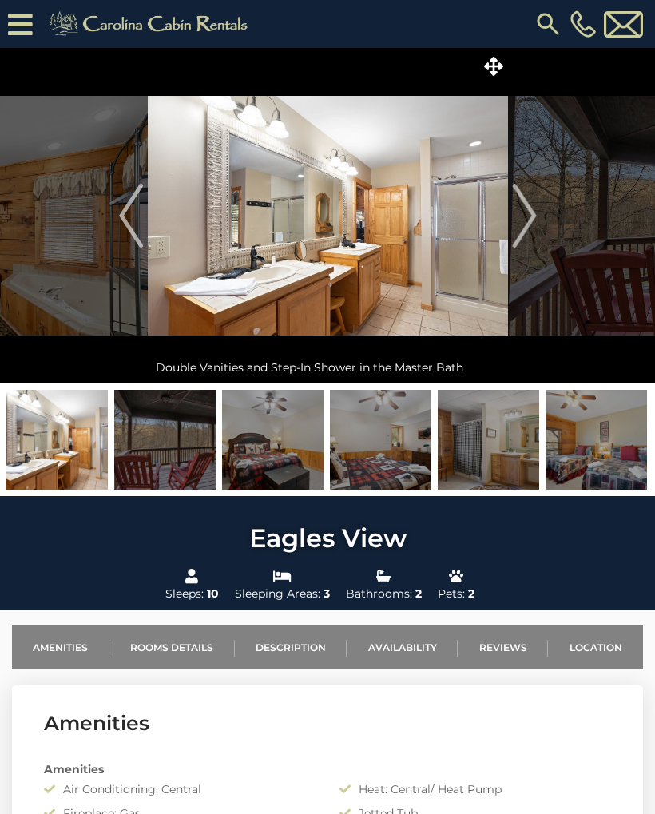
click at [530, 215] on img "Next" at bounding box center [524, 216] width 24 height 64
